Goal: Task Accomplishment & Management: Use online tool/utility

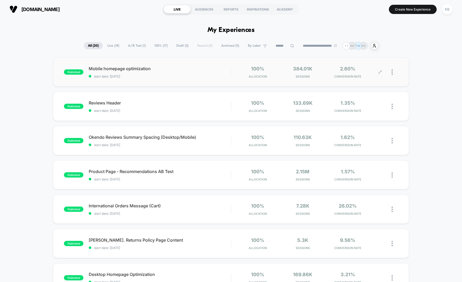
click at [393, 72] on div at bounding box center [394, 72] width 7 height 12
click at [364, 43] on div "Edit" at bounding box center [364, 42] width 47 height 12
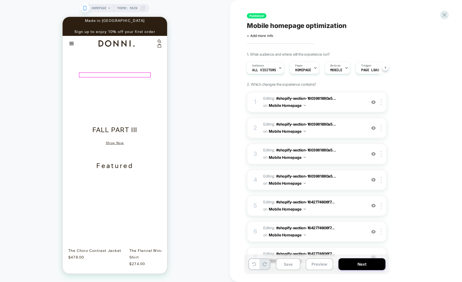
click at [128, 127] on h3 "Fall Part III" at bounding box center [114, 131] width 81 height 8
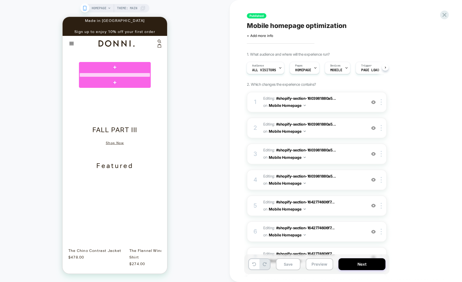
click at [127, 75] on div at bounding box center [114, 75] width 71 height 4
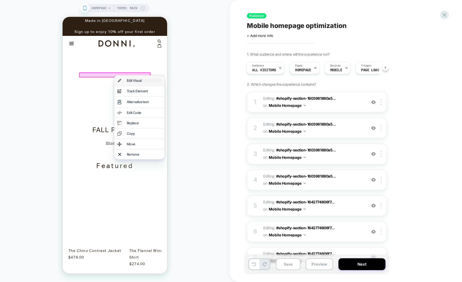
click at [134, 82] on div "Edit Visual" at bounding box center [144, 80] width 35 height 3
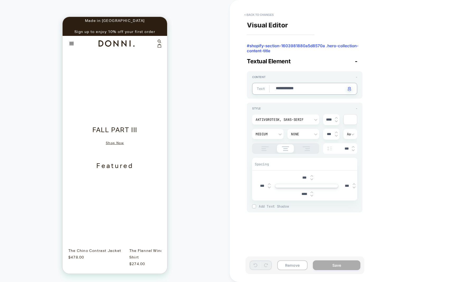
type textarea "*"
type textarea "**********"
type textarea "*"
type textarea "**********"
type textarea "*"
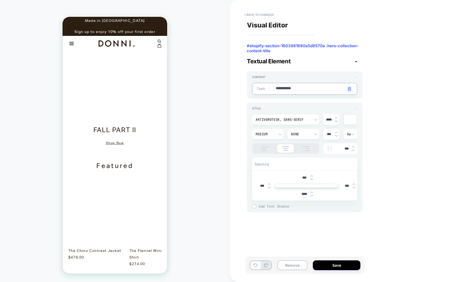
type textarea "**********"
type textarea "*"
type textarea "**********"
click at [335, 266] on button "Save" at bounding box center [336, 265] width 47 height 10
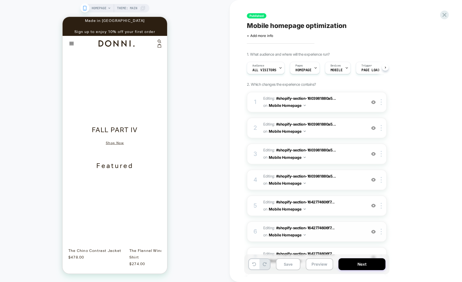
scroll to position [0, 0]
click at [113, 142] on link "Shop Now" at bounding box center [115, 143] width 18 height 3
click at [117, 142] on link "Shop Now" at bounding box center [115, 143] width 18 height 3
click at [118, 142] on link "Shop Now" at bounding box center [115, 143] width 18 height 3
click at [118, 87] on div at bounding box center [115, 86] width 16 height 3
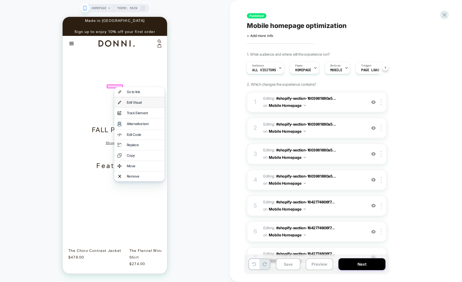
click at [132, 100] on div "Edit Visual" at bounding box center [139, 102] width 50 height 10
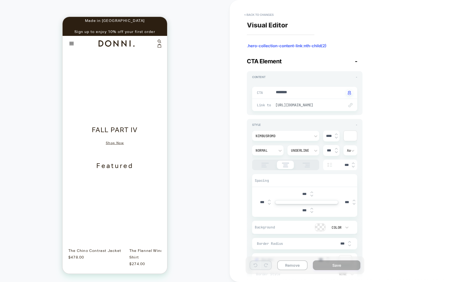
click at [329, 104] on span "[URL][DOMAIN_NAME]" at bounding box center [307, 105] width 64 height 5
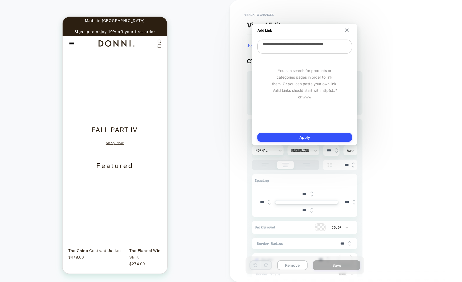
scroll to position [0, 209]
click at [317, 136] on button "Apply" at bounding box center [304, 137] width 94 height 9
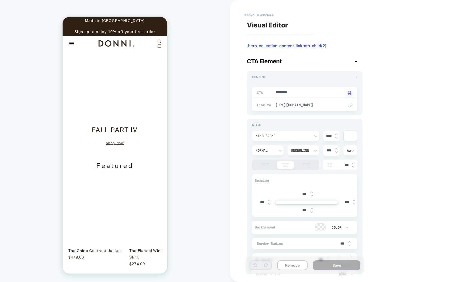
click at [398, 211] on div "Visual Editor .hero-collection-content-link:nth-child(2) CTA Element - Content …" at bounding box center [343, 140] width 198 height 271
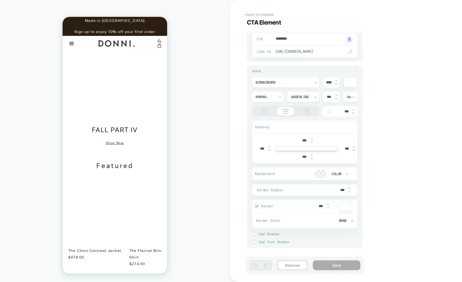
click at [323, 50] on span "[URL][DOMAIN_NAME]" at bounding box center [307, 51] width 64 height 5
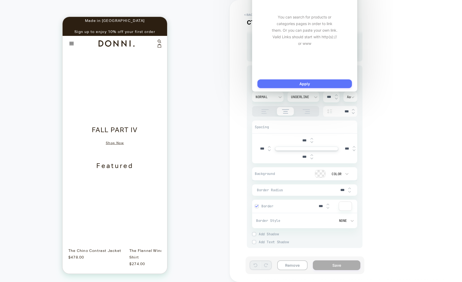
click at [321, 83] on button "Apply" at bounding box center [304, 83] width 94 height 9
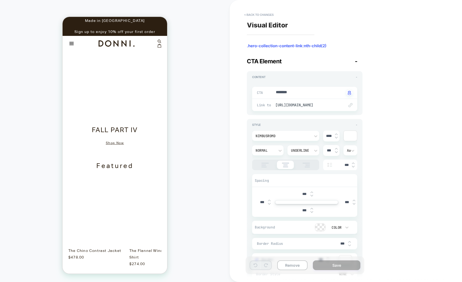
scroll to position [0, 313]
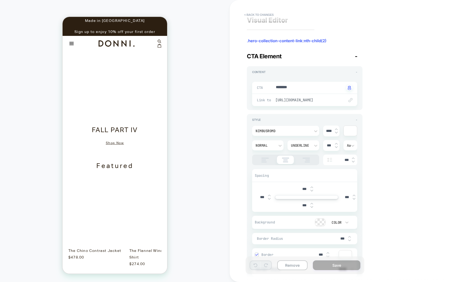
click at [325, 99] on span "[URL][DOMAIN_NAME]" at bounding box center [307, 100] width 64 height 5
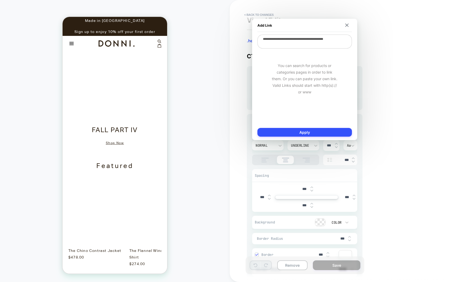
scroll to position [6, 0]
drag, startPoint x: 290, startPoint y: 45, endPoint x: 261, endPoint y: 40, distance: 29.1
click at [261, 40] on textarea "**********" at bounding box center [304, 42] width 94 height 14
click at [313, 132] on button "Apply" at bounding box center [304, 132] width 94 height 9
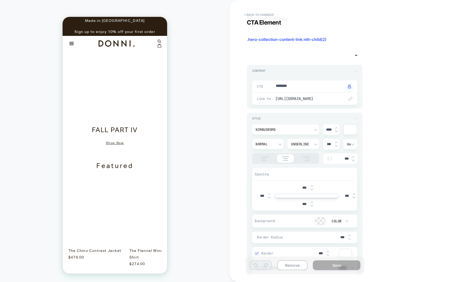
scroll to position [54, 0]
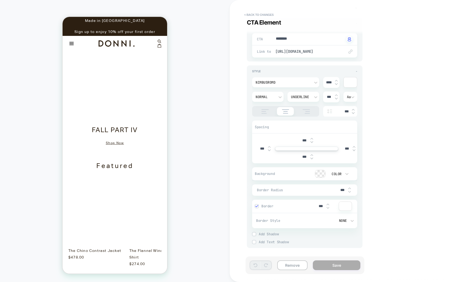
type textarea "*"
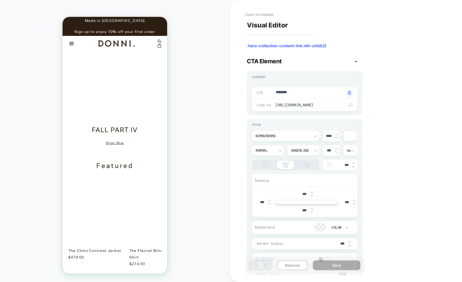
click at [113, 61] on img "Explore our latest collection" at bounding box center [114, 86] width 93 height 70
click at [258, 13] on button "< Back to changes" at bounding box center [258, 15] width 35 height 8
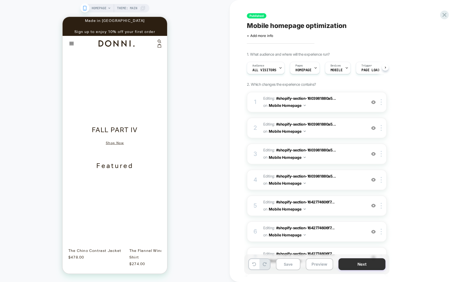
scroll to position [0, 0]
click at [375, 264] on button "Next" at bounding box center [361, 264] width 47 height 12
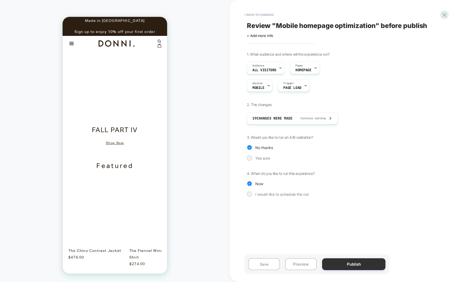
click at [356, 266] on button "Publish" at bounding box center [353, 264] width 63 height 12
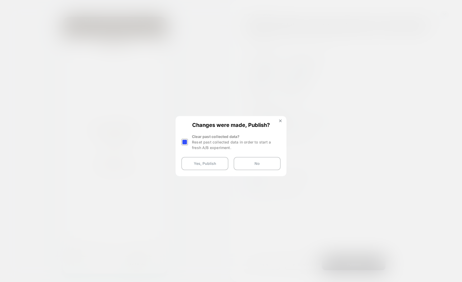
click at [184, 141] on div at bounding box center [184, 142] width 7 height 7
click at [210, 168] on button "Yes, Publish" at bounding box center [204, 163] width 47 height 13
